Goal: Navigation & Orientation: Find specific page/section

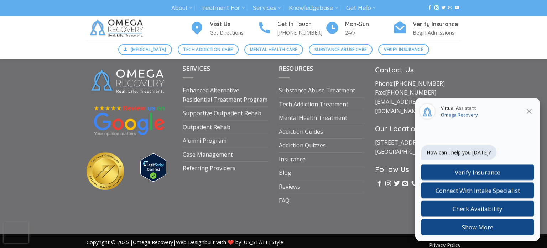
scroll to position [2517, 0]
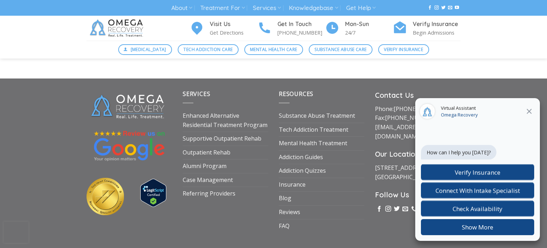
click at [290, 111] on link "Substance Abuse Treatment" at bounding box center [317, 116] width 76 height 14
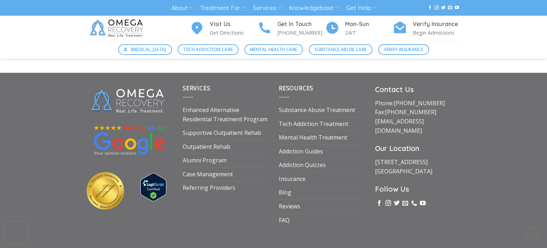
scroll to position [2522, 0]
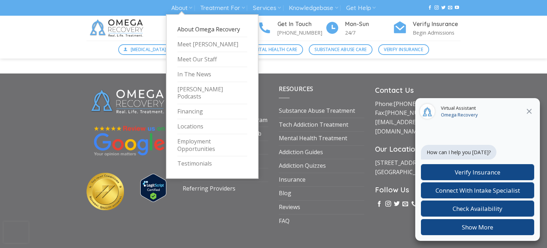
click at [185, 30] on link "About Omega Recovery" at bounding box center [212, 29] width 70 height 15
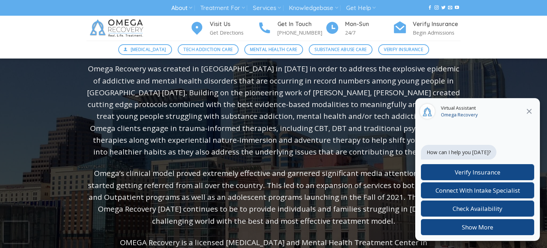
scroll to position [103, 0]
click at [531, 110] on icon "Close" at bounding box center [529, 111] width 5 height 5
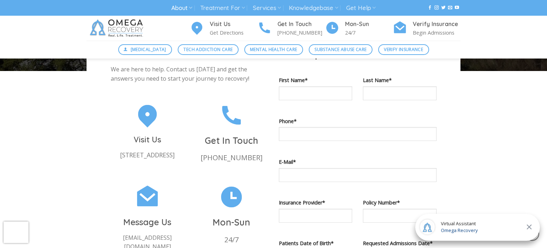
scroll to position [427, 0]
